Goal: Information Seeking & Learning: Learn about a topic

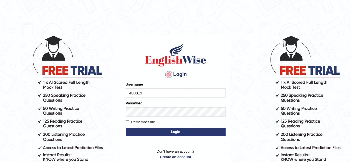
type input "400819"
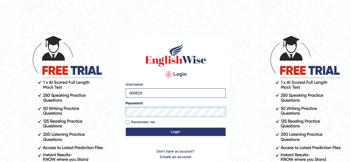
click at [126, 128] on button "Login" at bounding box center [176, 132] width 100 height 8
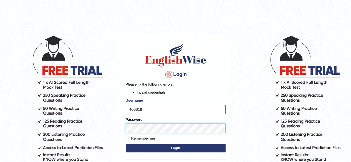
click at [109, 122] on body "Login Please fix the following errors: Invalid credentials Username 400819 Pass…" at bounding box center [175, 98] width 351 height 162
drag, startPoint x: 148, startPoint y: 105, endPoint x: 101, endPoint y: 104, distance: 46.9
click at [105, 104] on body "Login Please fix the following errors: Invalid credentials Username 400819 Pass…" at bounding box center [175, 98] width 351 height 162
type input "a"
type input "Aliceenyonam"
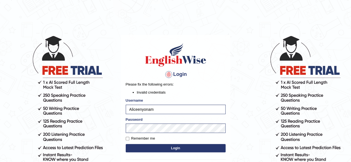
click at [168, 147] on button "Login" at bounding box center [176, 148] width 100 height 8
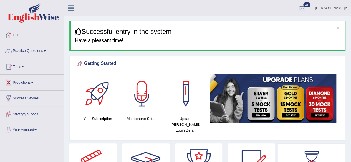
click at [26, 48] on link "Practice Questions" at bounding box center [31, 50] width 63 height 14
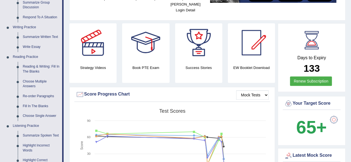
scroll to position [123, 0]
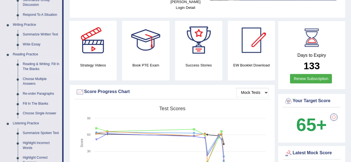
click at [28, 65] on link "Reading & Writing: Fill In The Blanks" at bounding box center [41, 66] width 42 height 15
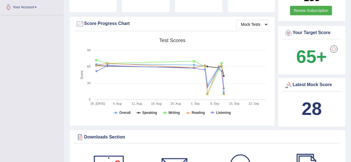
scroll to position [208, 0]
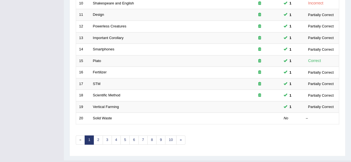
scroll to position [202, 0]
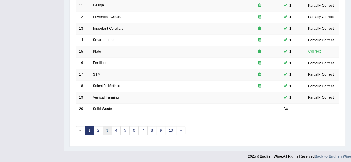
click at [104, 128] on link "3" at bounding box center [107, 130] width 9 height 9
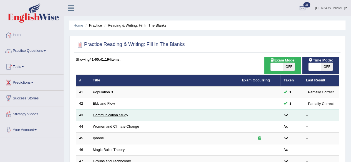
click at [112, 114] on link "Communication Study" at bounding box center [110, 115] width 35 height 4
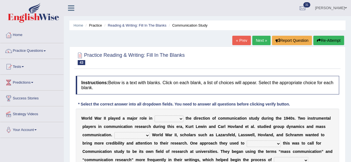
click at [175, 118] on select "shaping sharpening shunning shivering" at bounding box center [169, 119] width 29 height 7
select select "shaping"
click at [155, 116] on select "shaping sharpening shunning shivering" at bounding box center [169, 119] width 29 height 7
click at [132, 134] on select "Being followed To be followed Following Followed" at bounding box center [132, 135] width 36 height 7
select select "Following"
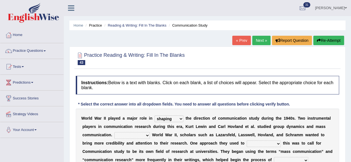
click at [114, 132] on select "Being followed To be followed Following Followed" at bounding box center [132, 135] width 36 height 7
click at [265, 144] on select "accompany accomplish acknowledge accommodate" at bounding box center [264, 144] width 34 height 7
select select "acknowledge"
click at [247, 141] on select "accompany accomplish acknowledge accommodate" at bounding box center [264, 144] width 34 height 7
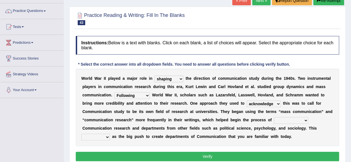
scroll to position [41, 0]
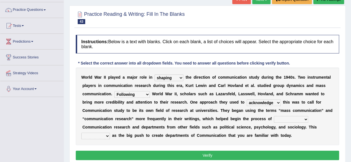
click at [290, 119] on select "discharging distinguishing disputing displaying" at bounding box center [291, 119] width 34 height 7
select select "distinguishing"
click at [274, 116] on select "discharging distinguishing disputing displaying" at bounding box center [291, 119] width 34 height 7
click at [104, 135] on select "served considered regarded provided" at bounding box center [95, 136] width 29 height 7
select select "served"
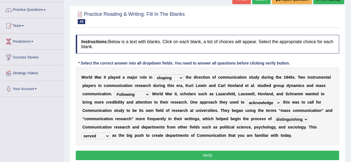
click at [81, 133] on select "served considered regarded provided" at bounding box center [95, 136] width 29 height 7
click at [113, 156] on button "Verify" at bounding box center [207, 155] width 263 height 9
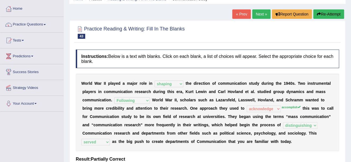
scroll to position [29, 0]
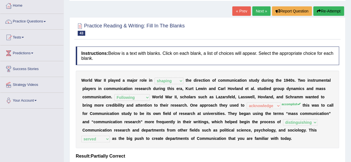
click at [258, 9] on link "Next »" at bounding box center [261, 10] width 18 height 9
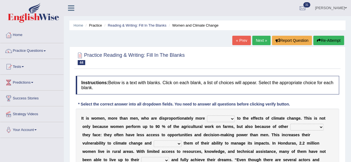
click at [216, 118] on select "defensive beatable vulnerable defective" at bounding box center [221, 119] width 28 height 7
select select "vulnerable"
click at [207, 116] on select "defensive beatable vulnerable defective" at bounding box center [221, 119] width 28 height 7
click at [302, 126] on select "chances challenges awkwardness changes" at bounding box center [306, 127] width 33 height 7
select select "challenges"
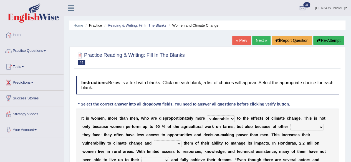
click at [290, 124] on select "chances challenges awkwardness changes" at bounding box center [306, 127] width 33 height 7
click at [154, 144] on select "deprives caprices deposits thrives" at bounding box center [168, 144] width 28 height 7
select select "deprives"
click at [154, 141] on select "deprives caprices deposits thrives" at bounding box center [168, 144] width 28 height 7
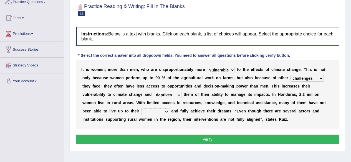
scroll to position [49, 0]
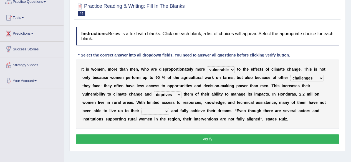
click at [141, 109] on select "endurance patience capacities publicity" at bounding box center [155, 111] width 28 height 7
select select "capacities"
click at [141, 108] on select "endurance patience capacities publicity" at bounding box center [155, 111] width 28 height 7
click at [142, 138] on button "Verify" at bounding box center [207, 139] width 263 height 9
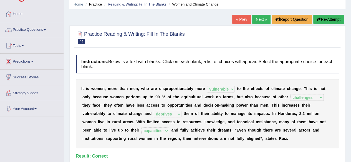
scroll to position [19, 0]
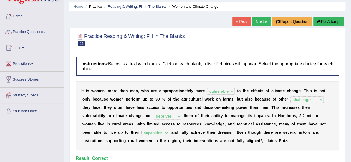
click at [261, 20] on link "Next »" at bounding box center [261, 21] width 18 height 9
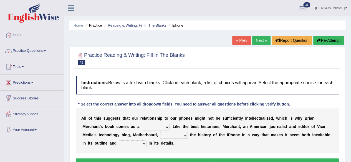
click at [155, 125] on select "privilege relief demotion flash" at bounding box center [156, 127] width 28 height 7
select select "privilege"
click at [142, 124] on select "privilege relief demotion flash" at bounding box center [156, 127] width 28 height 7
click at [173, 135] on select "enriches unpacks detours contorts" at bounding box center [174, 135] width 28 height 7
select select "enriches"
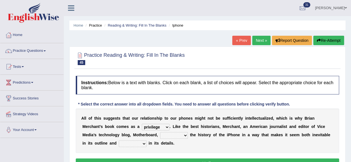
click at [160, 132] on select "enriches unpacks detours contorts" at bounding box center [174, 135] width 28 height 7
click at [128, 144] on select "surprises surprised surprising surprise" at bounding box center [133, 144] width 28 height 7
select select "surprises"
click at [119, 141] on select "surprises surprised surprising surprise" at bounding box center [133, 144] width 28 height 7
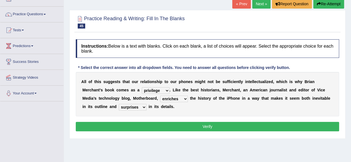
scroll to position [40, 0]
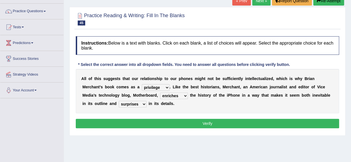
click at [205, 123] on button "Verify" at bounding box center [207, 123] width 263 height 9
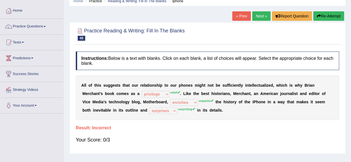
scroll to position [13, 0]
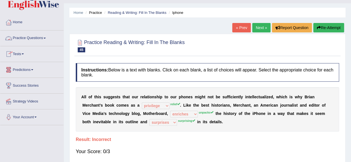
click at [257, 26] on link "Next »" at bounding box center [261, 27] width 18 height 9
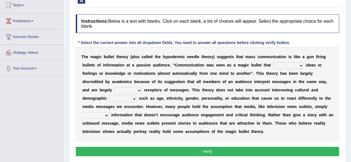
scroll to position [67, 0]
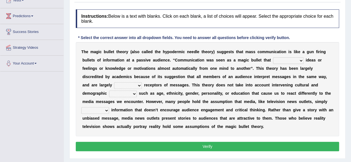
click at [279, 59] on select "transported translated transferred transformed" at bounding box center [288, 60] width 31 height 7
select select "transformed"
click at [273, 57] on select "transported translated transferred transformed" at bounding box center [288, 60] width 31 height 7
click at [130, 86] on select "negative active positive passive" at bounding box center [128, 85] width 28 height 7
select select "negative"
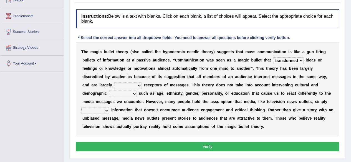
click at [114, 82] on select "negative active positive passive" at bounding box center [128, 85] width 28 height 7
click at [125, 94] on select "variables varies varieties variations" at bounding box center [123, 94] width 28 height 7
select select "variables"
click at [109, 91] on select "variables varies varieties variations" at bounding box center [123, 94] width 28 height 7
click at [101, 110] on select "respond resume release request" at bounding box center [95, 110] width 28 height 7
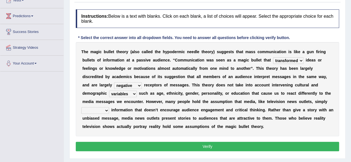
select select "release"
click at [81, 107] on select "respond resume release request" at bounding box center [95, 110] width 28 height 7
click at [113, 143] on button "Verify" at bounding box center [207, 146] width 263 height 9
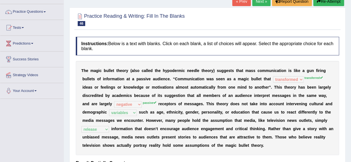
scroll to position [24, 0]
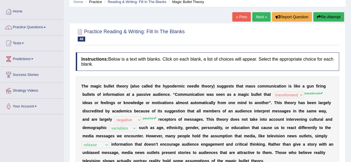
click at [258, 16] on link "Next »" at bounding box center [261, 16] width 18 height 9
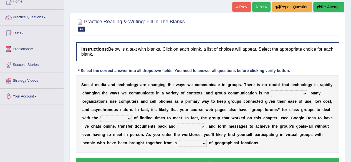
scroll to position [37, 0]
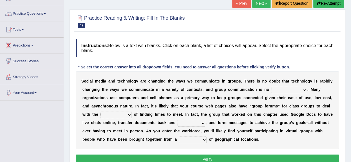
click at [283, 91] on select "exception exemplification extradition excursion" at bounding box center [289, 90] width 36 height 7
select select "exception"
click at [271, 87] on select "exception exemplification extradition excursion" at bounding box center [289, 90] width 36 height 7
click at [120, 113] on select "localities liabilities complexities causalities" at bounding box center [115, 115] width 31 height 7
select select "localities"
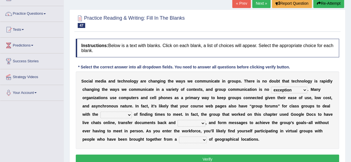
click at [100, 112] on select "localities liabilities complexities causalities" at bounding box center [115, 115] width 31 height 7
click at [187, 123] on select "fill forth toward beyond" at bounding box center [192, 123] width 28 height 7
select select "forth"
click at [178, 120] on select "fill forth toward beyond" at bounding box center [192, 123] width 28 height 7
click at [189, 138] on select "form variety kind variation" at bounding box center [193, 140] width 28 height 7
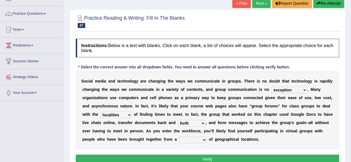
select select "variety"
click at [179, 137] on select "form variety kind variation" at bounding box center [193, 140] width 28 height 7
click at [189, 158] on button "Verify" at bounding box center [207, 159] width 263 height 9
